Goal: Transaction & Acquisition: Book appointment/travel/reservation

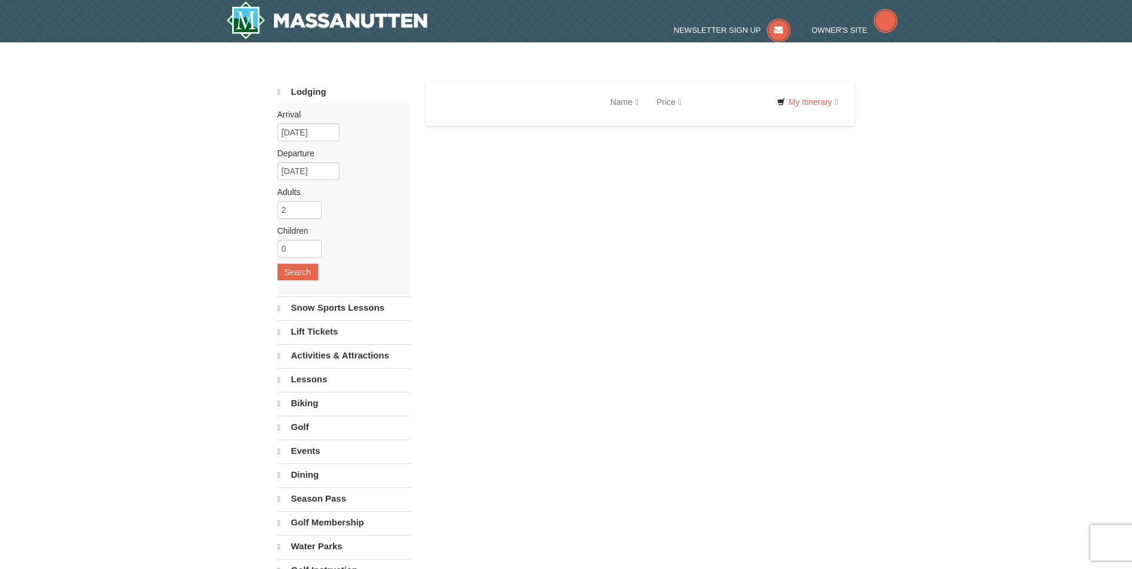
select select "10"
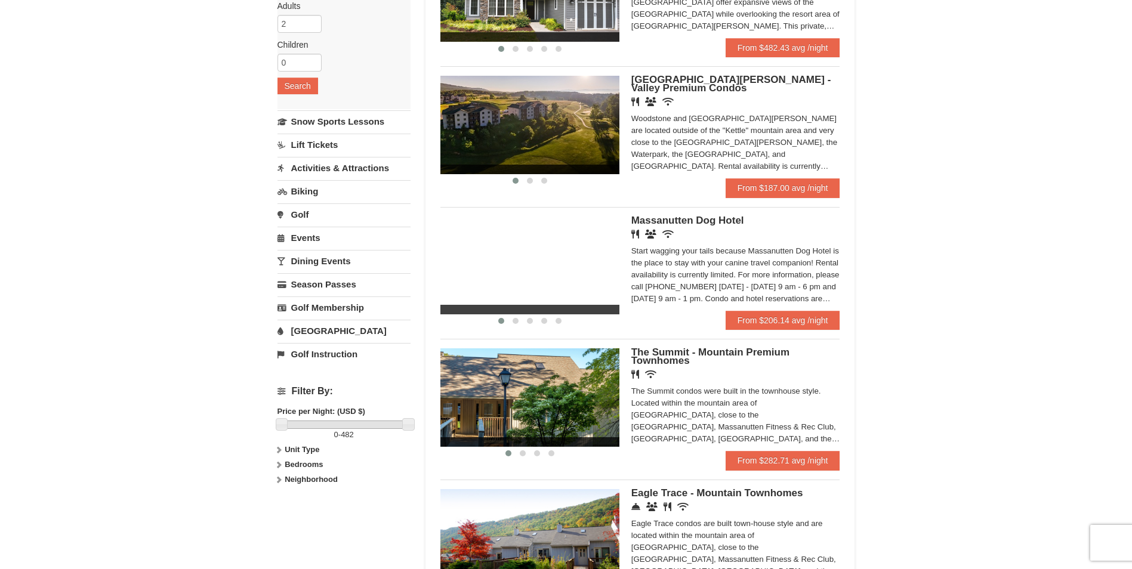
scroll to position [186, 0]
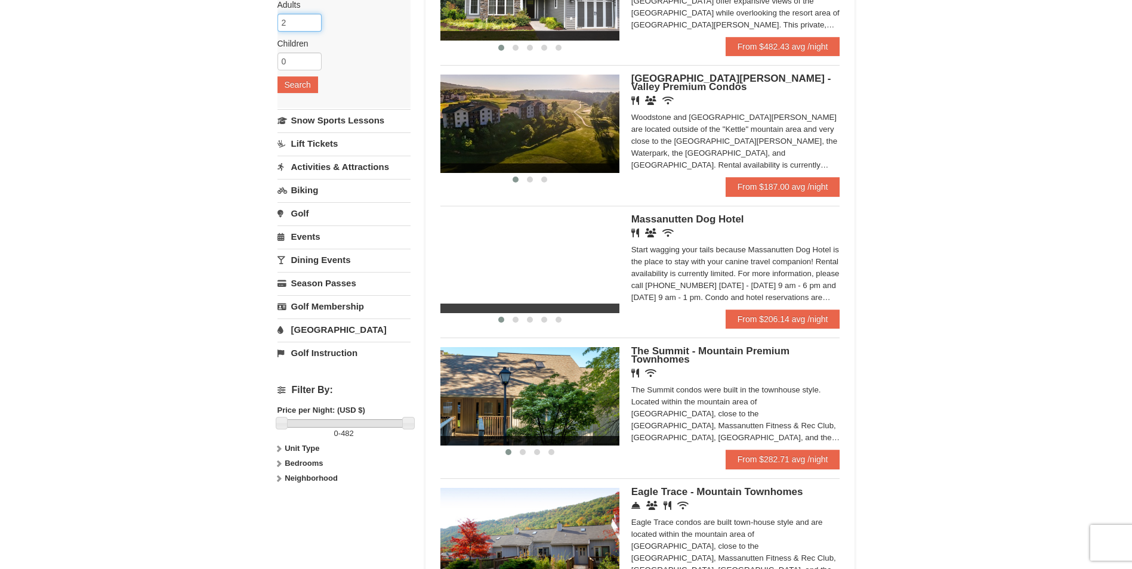
click at [307, 27] on input "2" at bounding box center [300, 23] width 44 height 18
click at [316, 21] on input "3" at bounding box center [300, 23] width 44 height 18
click at [315, 23] on input "2" at bounding box center [300, 23] width 44 height 18
click at [316, 22] on input "3" at bounding box center [300, 23] width 44 height 18
click at [315, 23] on input "2" at bounding box center [300, 23] width 44 height 18
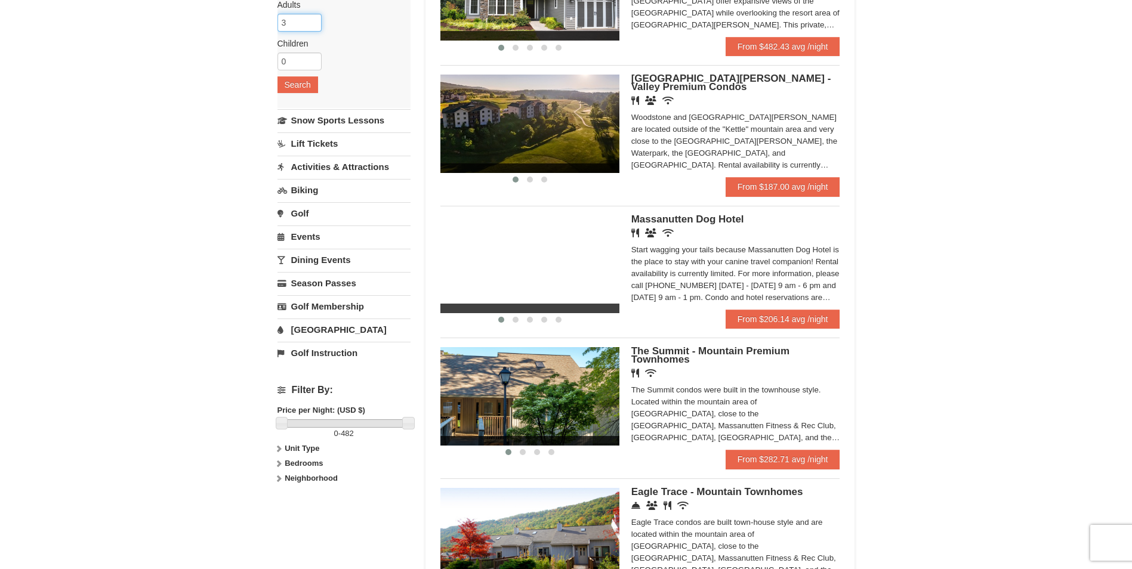
click at [315, 21] on input "3" at bounding box center [300, 23] width 44 height 18
click at [316, 18] on input "4" at bounding box center [300, 23] width 44 height 18
type input "5"
click at [315, 19] on input "5" at bounding box center [300, 23] width 44 height 18
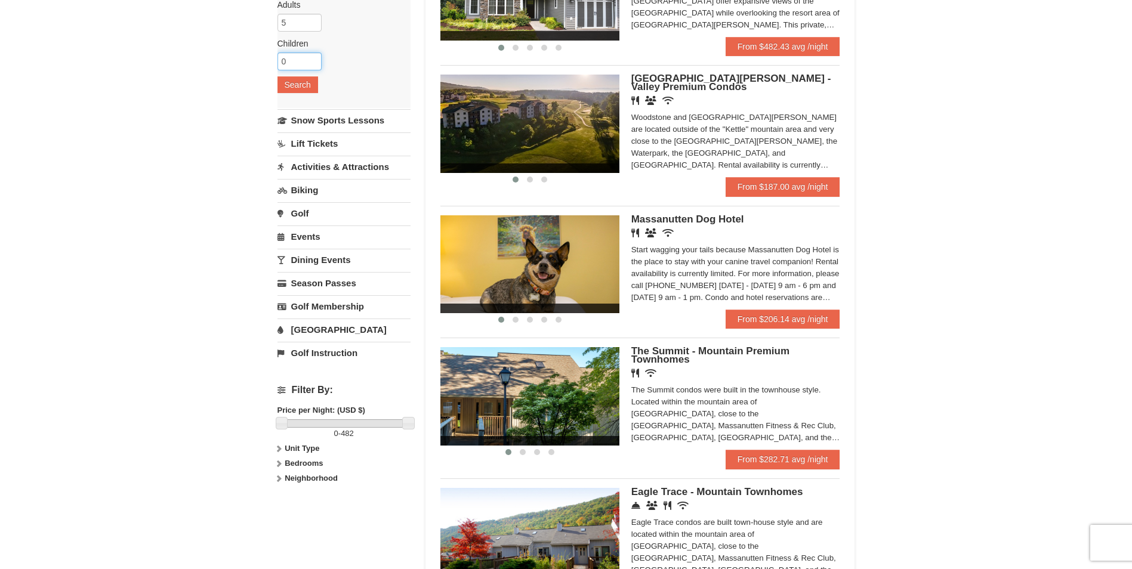
click at [319, 54] on input "0" at bounding box center [300, 62] width 44 height 18
click at [314, 61] on input "0" at bounding box center [300, 62] width 44 height 18
click at [321, 59] on input "0" at bounding box center [300, 62] width 44 height 18
click at [375, 61] on div "Arrival Please format dates MM/DD/YYYY Please format dates MM/DD/YYYY 10/10/202…" at bounding box center [344, 12] width 133 height 192
click at [307, 59] on input "0" at bounding box center [300, 62] width 44 height 18
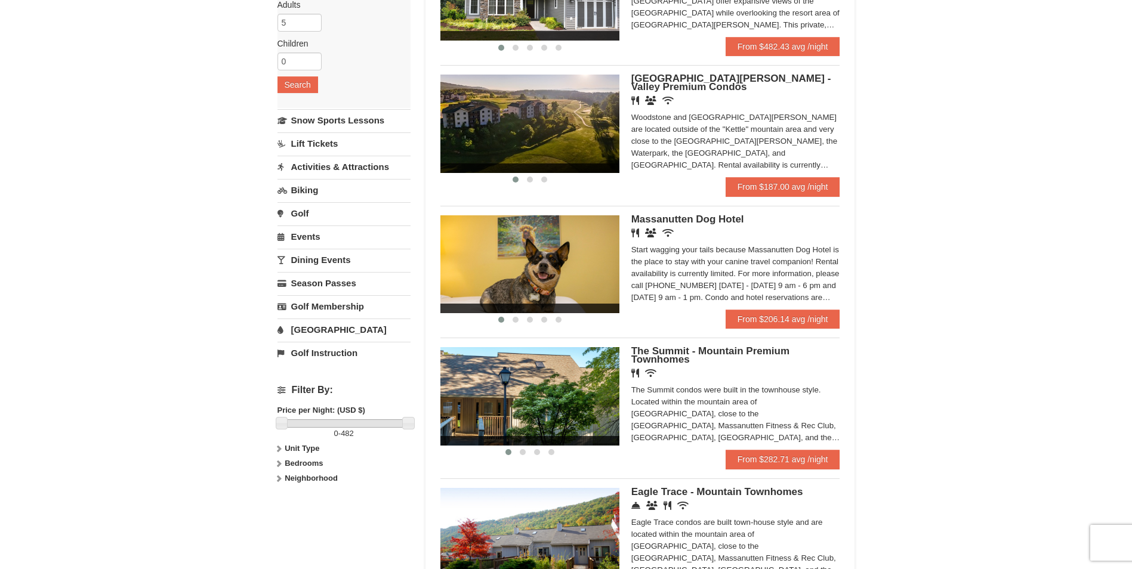
click at [363, 41] on label "Children Please format dates MM/DD/YYYY" at bounding box center [340, 44] width 124 height 12
type input "1"
click at [309, 60] on input "1" at bounding box center [300, 62] width 44 height 18
click at [303, 89] on button "Search" at bounding box center [298, 84] width 41 height 17
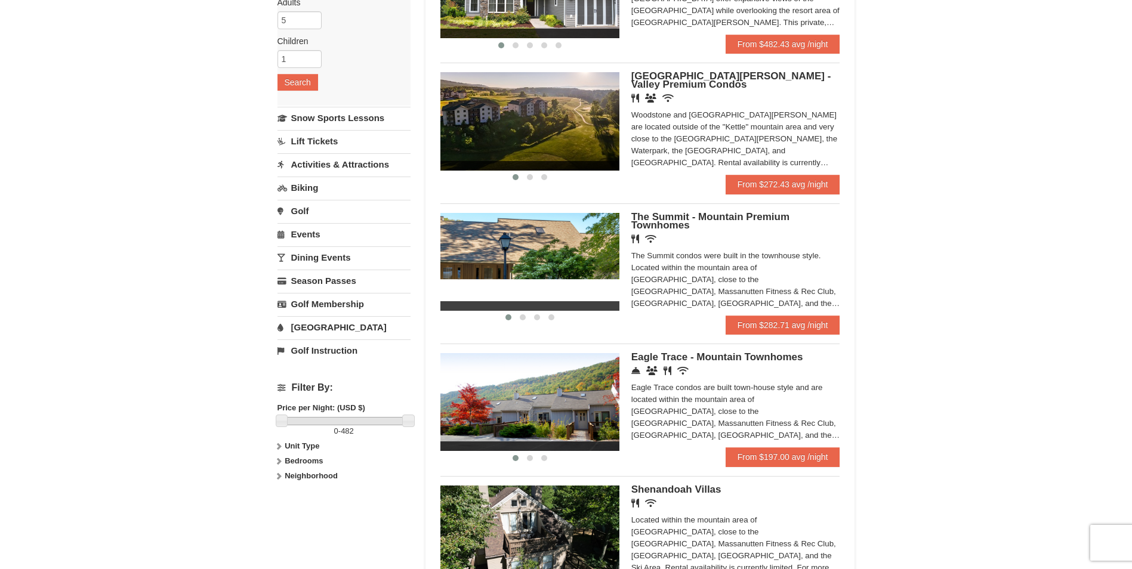
scroll to position [188, 0]
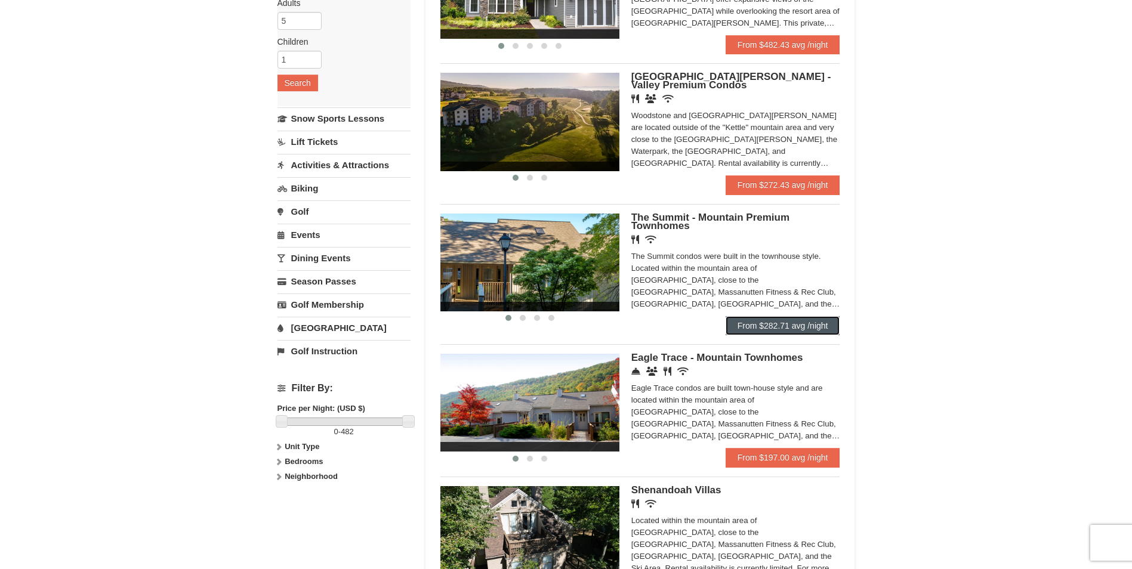
click at [823, 332] on link "From $282.71 avg /night" at bounding box center [783, 325] width 115 height 19
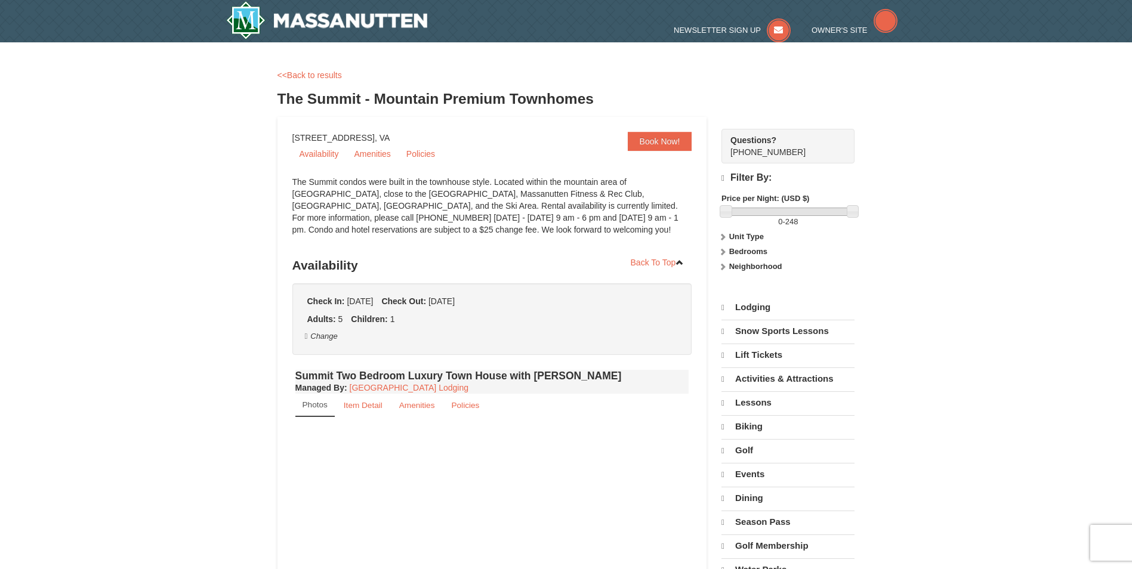
select select "10"
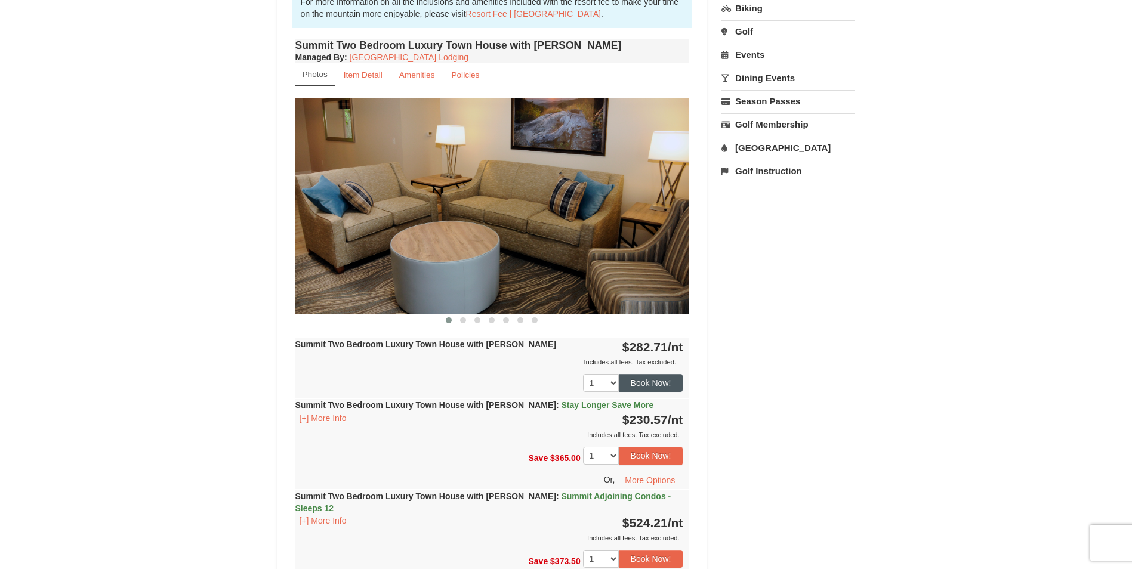
click at [661, 377] on button "Book Now!" at bounding box center [651, 383] width 64 height 18
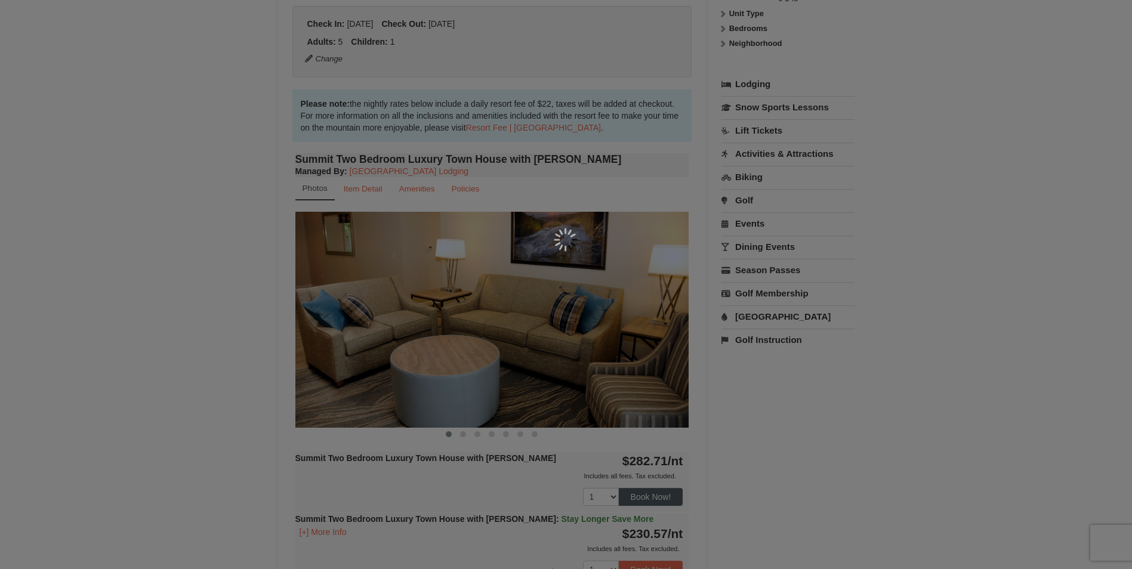
scroll to position [116, 0]
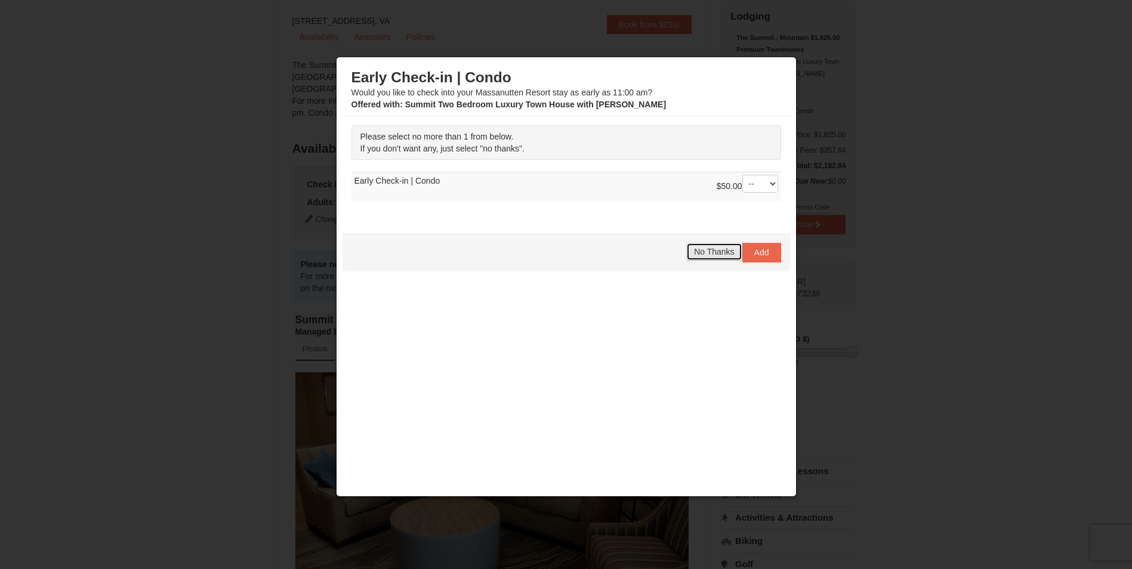
click at [712, 253] on span "No Thanks" at bounding box center [714, 252] width 40 height 10
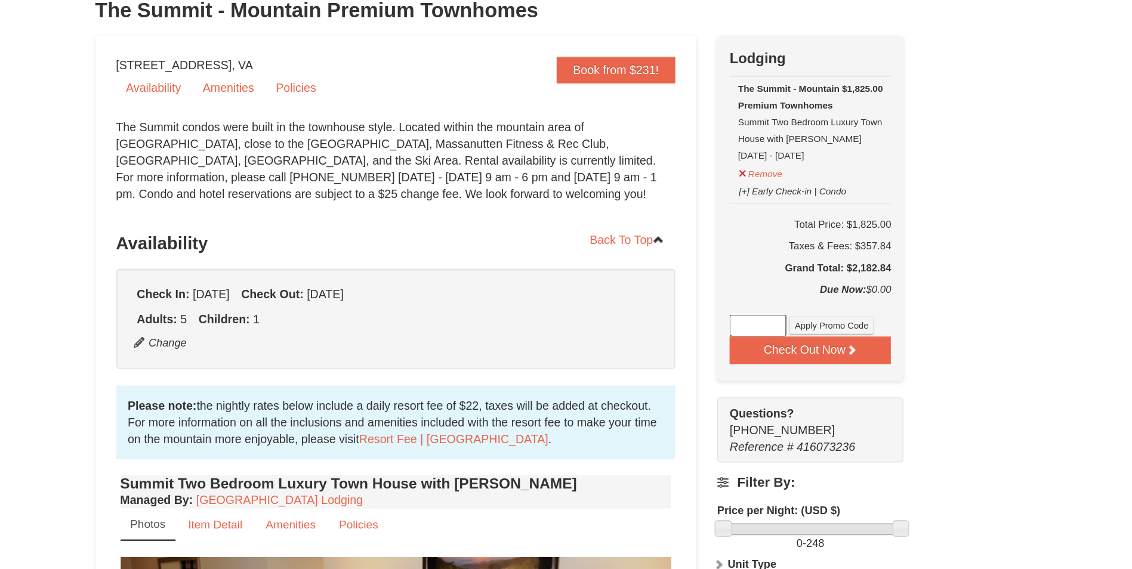
scroll to position [90, 0]
